Goal: Information Seeking & Learning: Learn about a topic

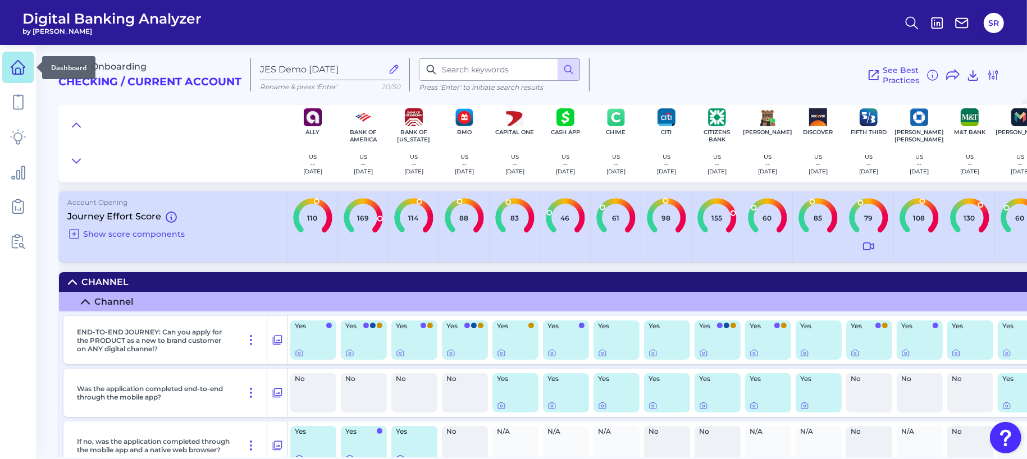
click at [15, 76] on link at bounding box center [17, 67] width 31 height 31
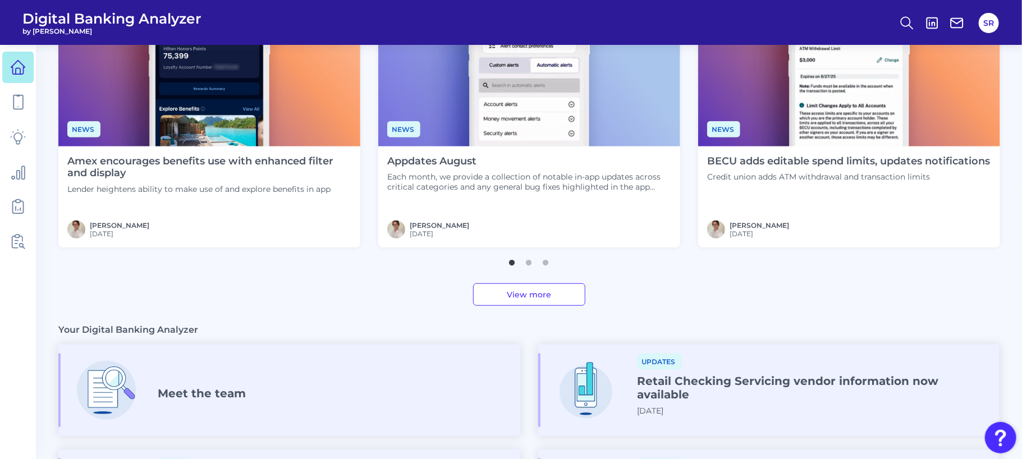
scroll to position [421, 0]
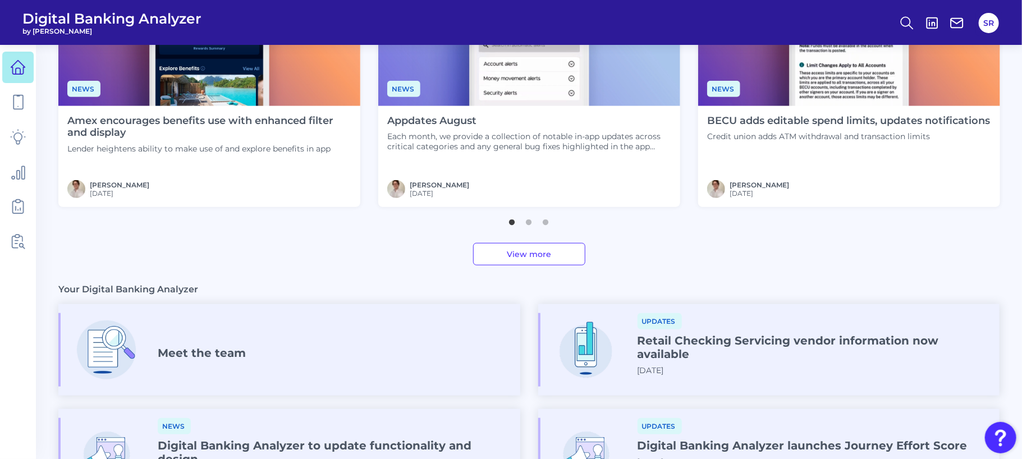
click at [205, 336] on div "Meet the team" at bounding box center [289, 350] width 462 height 74
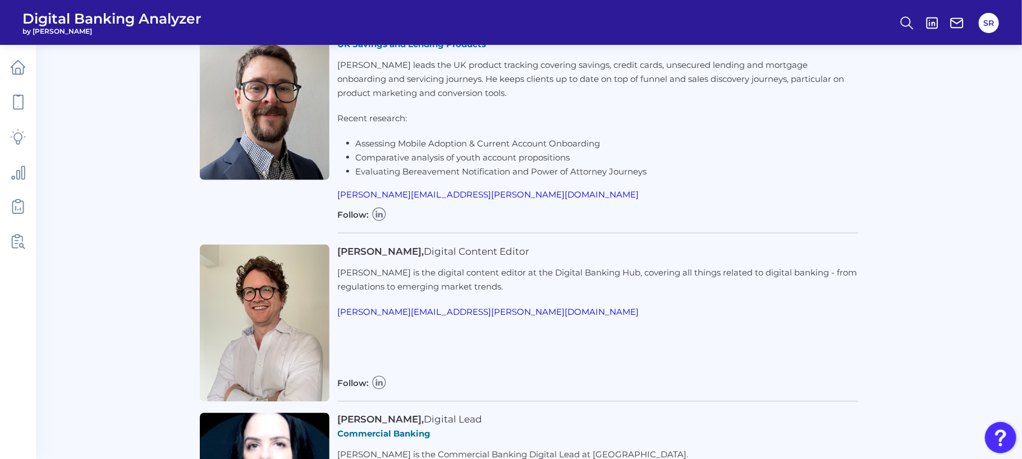
scroll to position [631, 0]
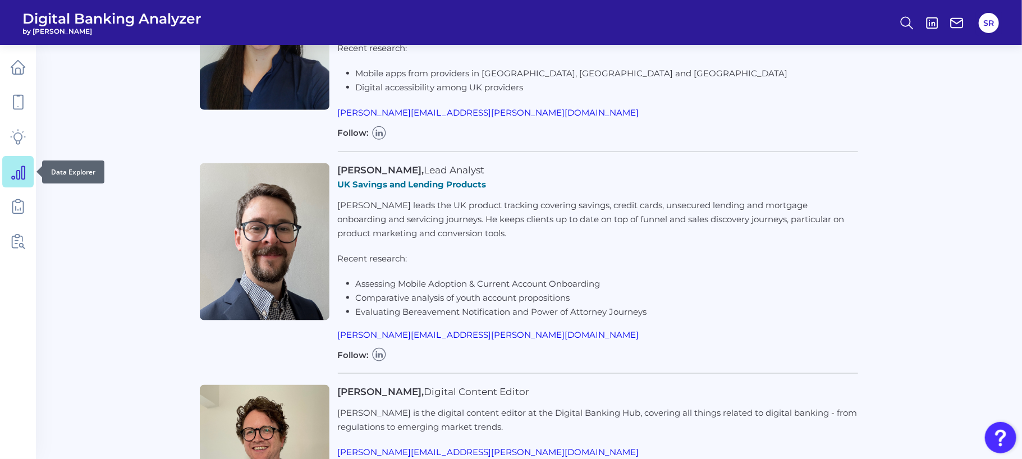
click at [10, 164] on icon at bounding box center [18, 172] width 16 height 16
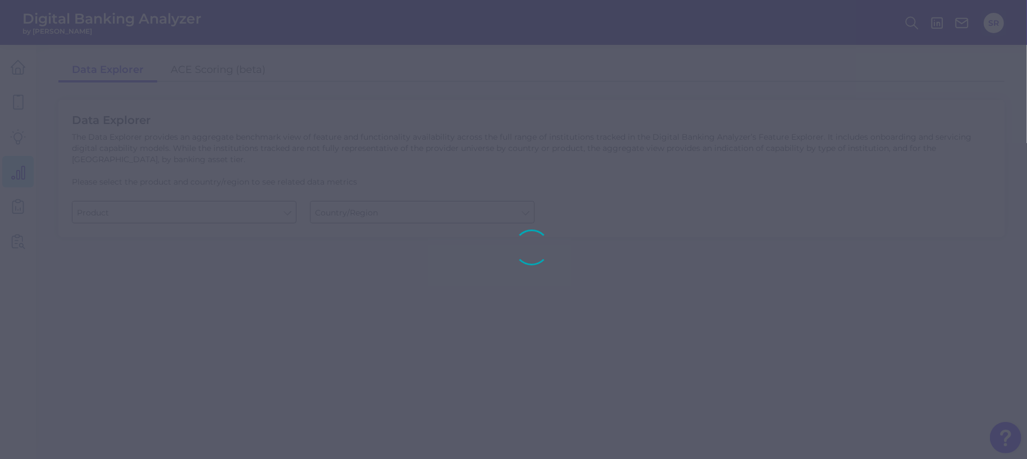
type input "Business Bank Account"
type input "[GEOGRAPHIC_DATA]"
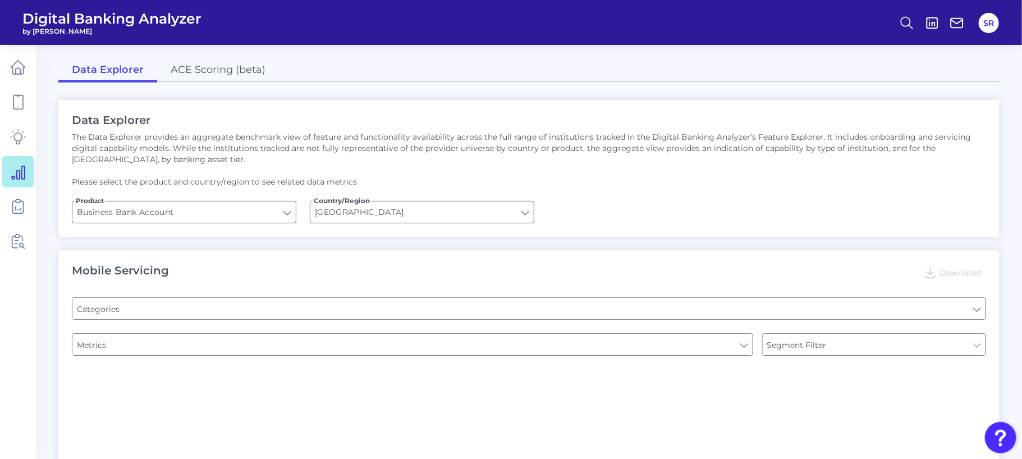
type input "Channel"
type input "Pre-login Features"
type input "Type of Institution"
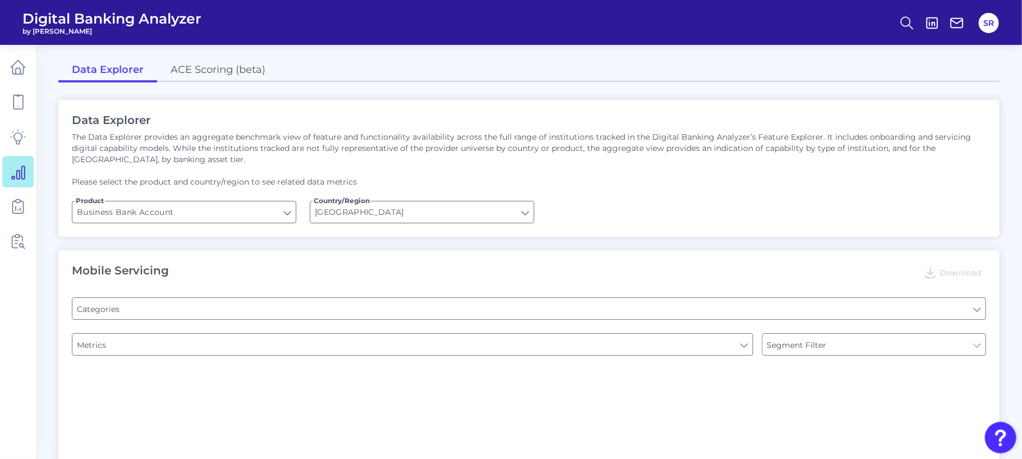
type input "Login"
type input "Can you apply for the PRODUCT as a new to brand customer on ANY digital channel?"
type input "Upon opening the app are users immediately prompted to use Touch/Face ID to log…"
type input "Does it offer third-party single sign on?"
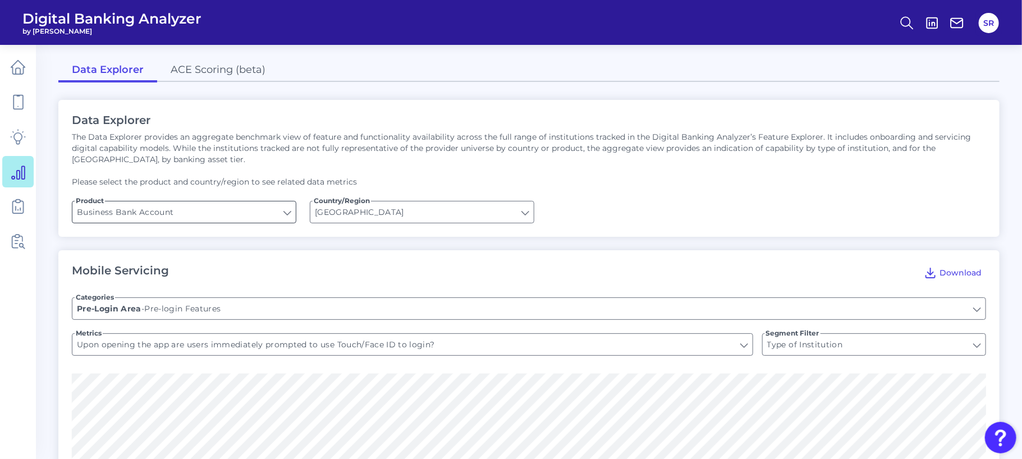
click at [274, 208] on input "Business Bank Account" at bounding box center [183, 212] width 223 height 21
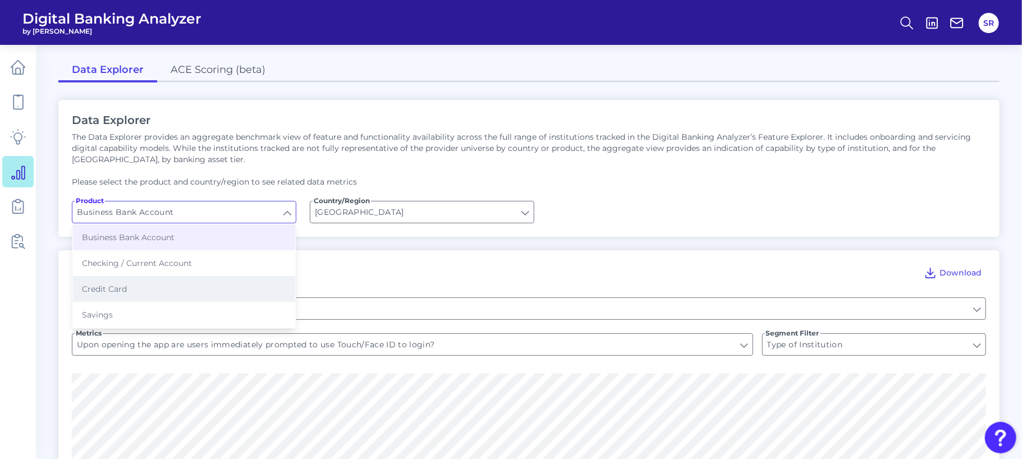
click at [109, 285] on span "Credit Card" at bounding box center [104, 289] width 45 height 10
type input "Credit Card"
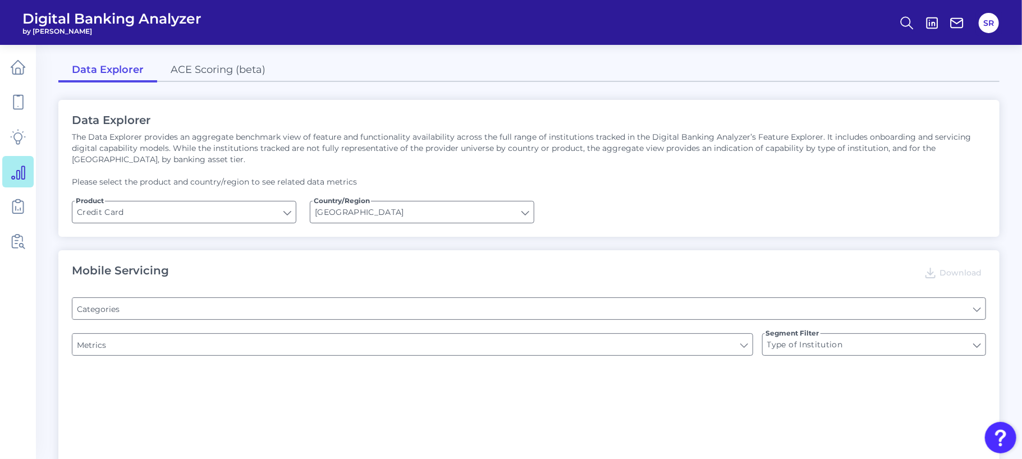
type input "Pre-login Features"
type input "Channel"
type input "Website Location Finder"
type input "Does the app have a Hamburger menu pre-login?"
type input "Can you apply for the PRODUCT as a new to brand customer on ANY digital channel?"
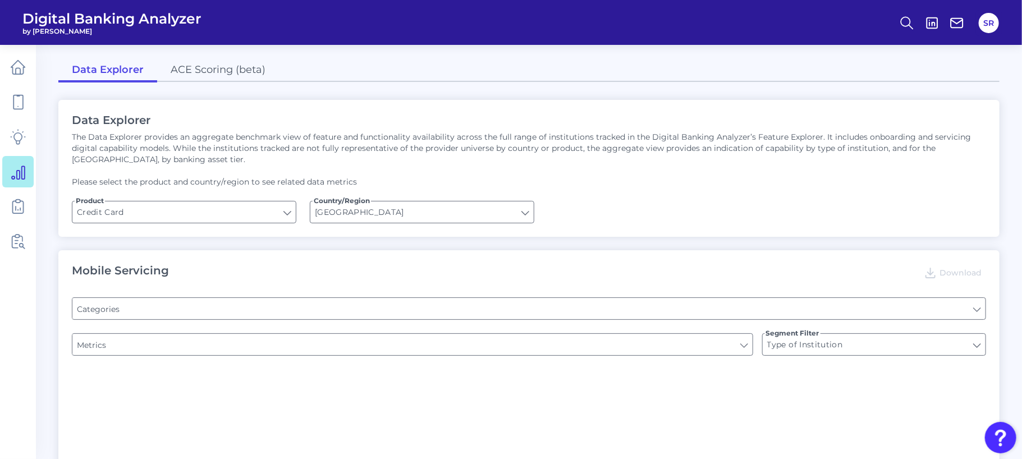
type input "Is there a branch finder?"
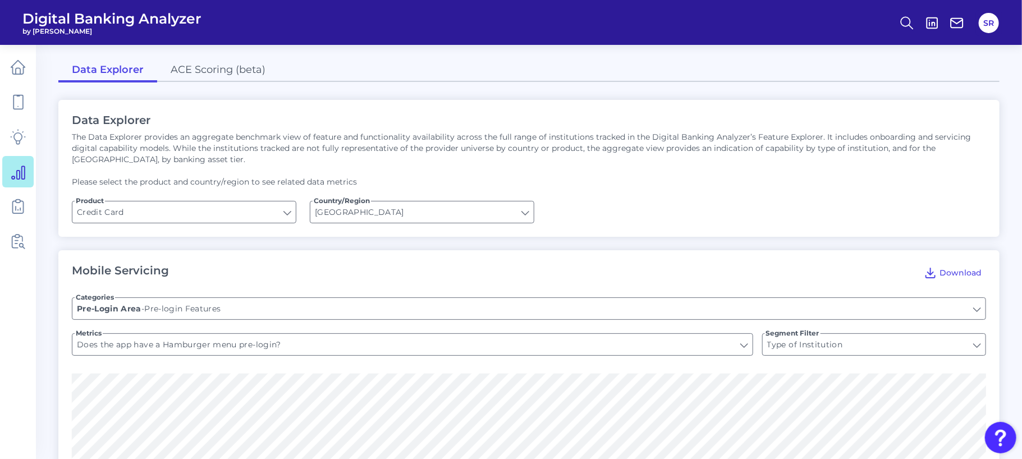
scroll to position [140, 0]
